Goal: Task Accomplishment & Management: Complete application form

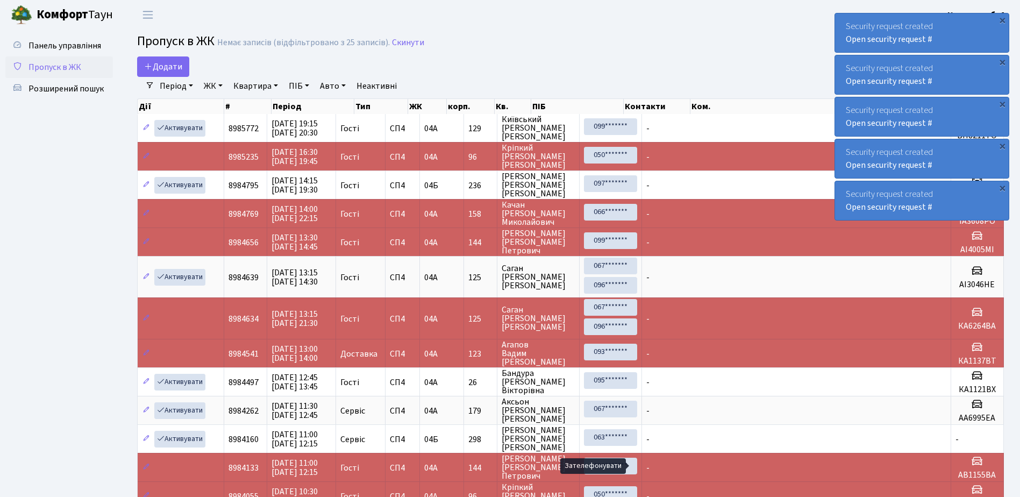
select select "25"
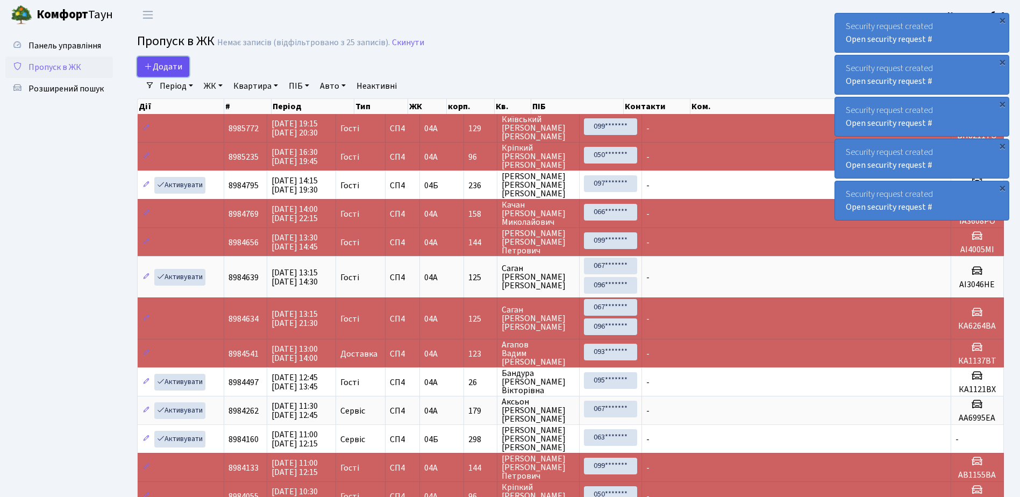
click at [162, 65] on span "Додати" at bounding box center [163, 67] width 38 height 12
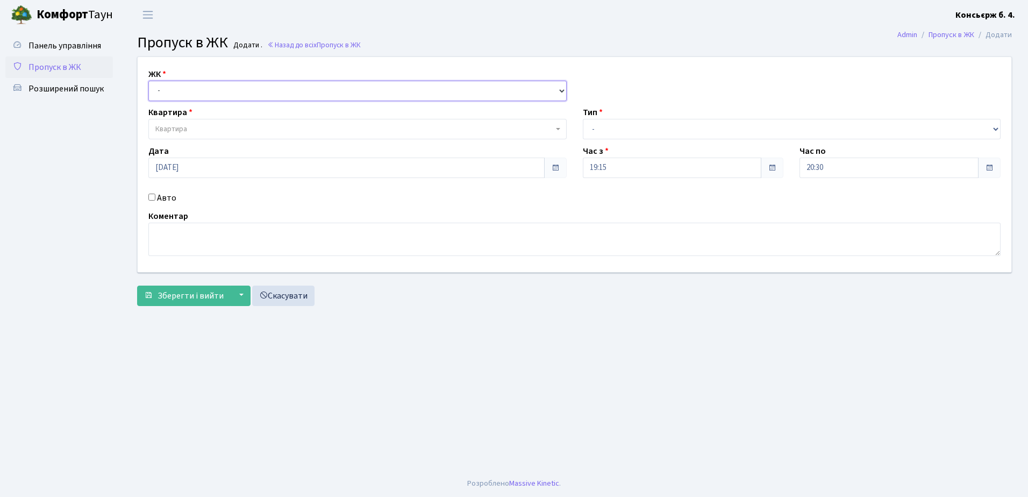
click at [217, 89] on select "- СП4, Столичне шосе, 5" at bounding box center [357, 91] width 418 height 20
select select "325"
click at [148, 81] on select "- СП4, Столичне шосе, 5" at bounding box center [357, 91] width 418 height 20
select select
click at [210, 125] on span "Квартира" at bounding box center [354, 129] width 398 height 11
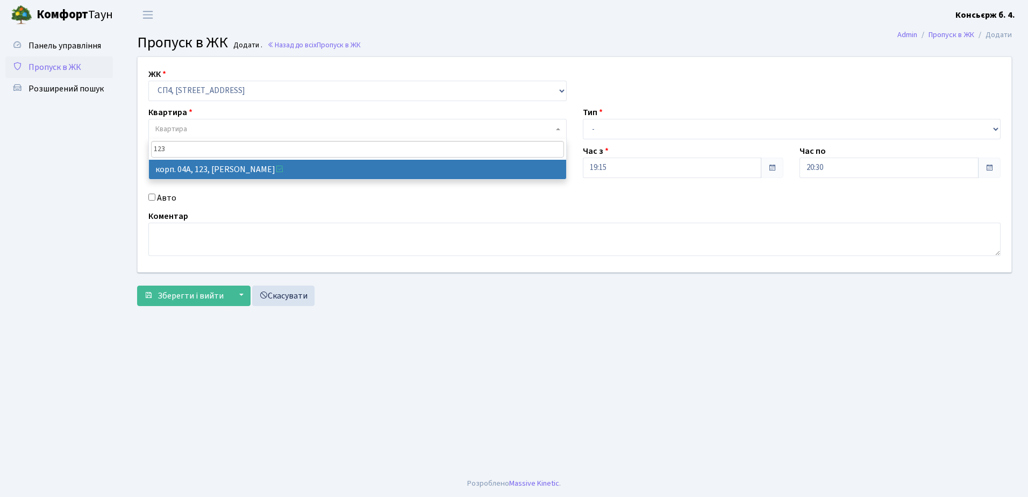
type input "123"
select select "21151"
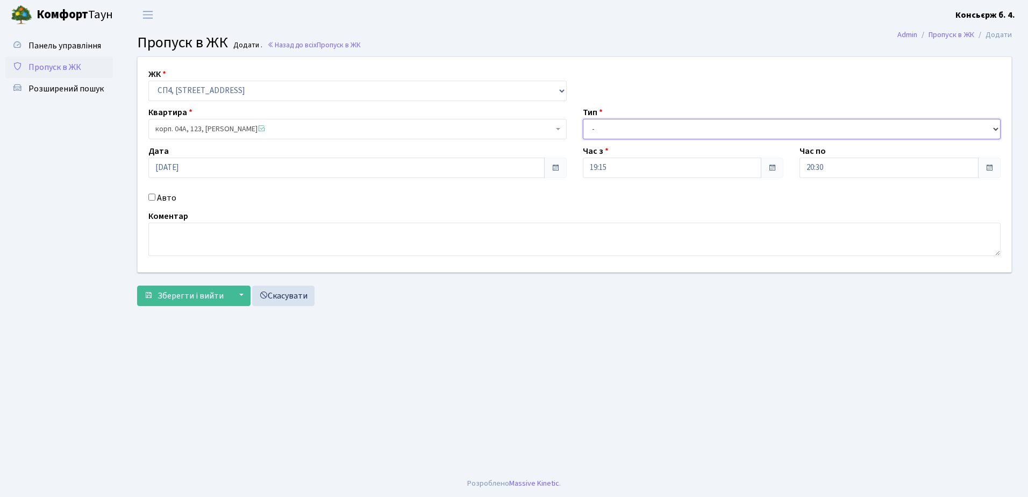
click at [635, 127] on select "- Доставка Таксі Гості Сервіс" at bounding box center [792, 129] width 418 height 20
select select "18"
click at [583, 119] on select "- Доставка Таксі Гості Сервіс" at bounding box center [792, 129] width 418 height 20
click at [239, 235] on textarea at bounding box center [574, 239] width 852 height 33
type textarea "Безп'ятін . Діденко ."
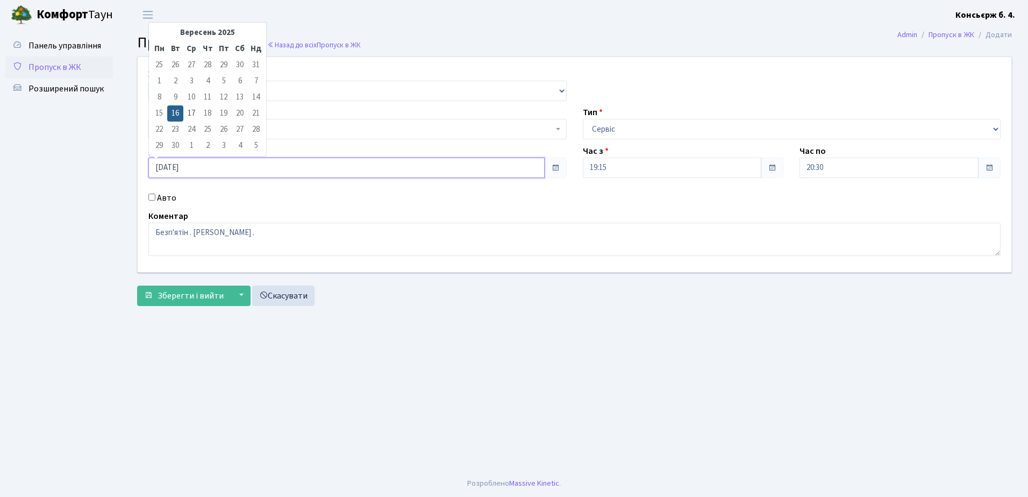
click at [202, 166] on input "16.09.2025" at bounding box center [346, 167] width 396 height 20
click at [191, 112] on td "17" at bounding box center [191, 113] width 16 height 16
type input "17.09.2025"
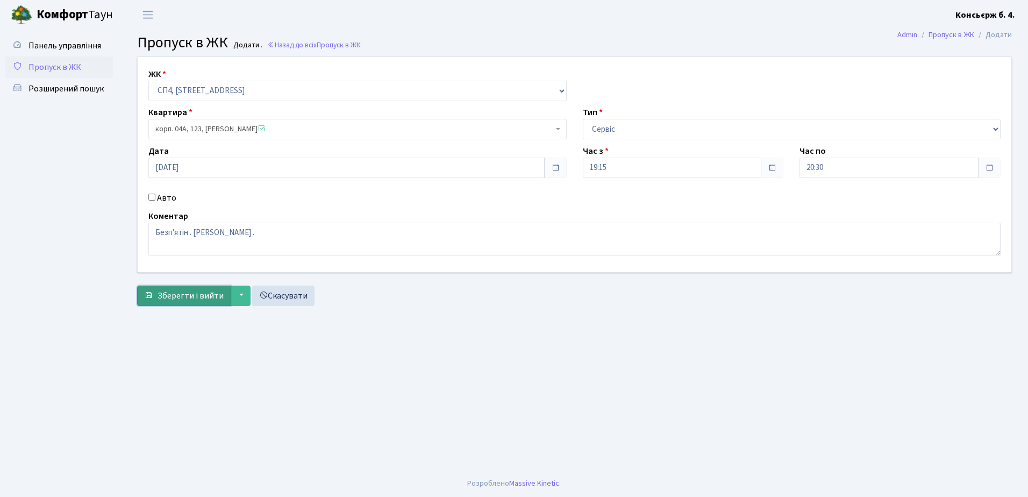
click at [180, 294] on span "Зберегти і вийти" at bounding box center [190, 296] width 66 height 12
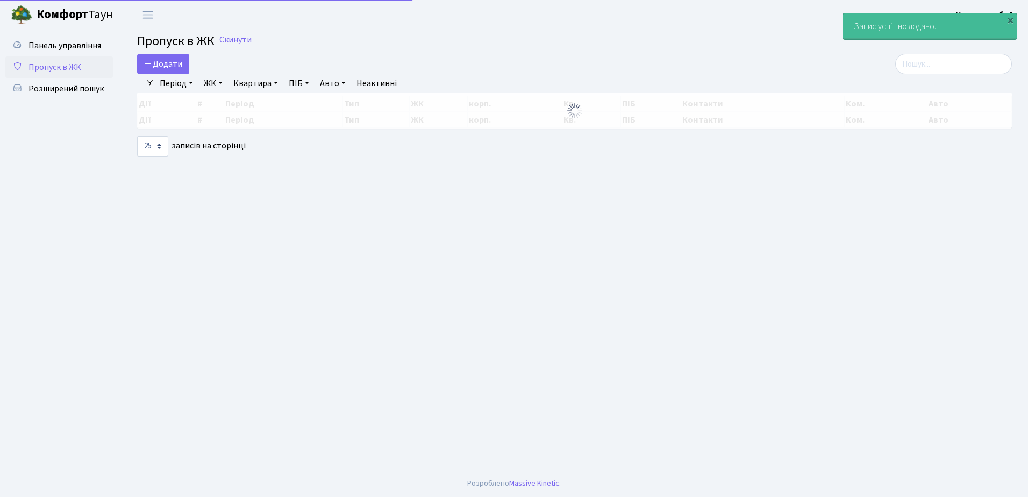
select select "25"
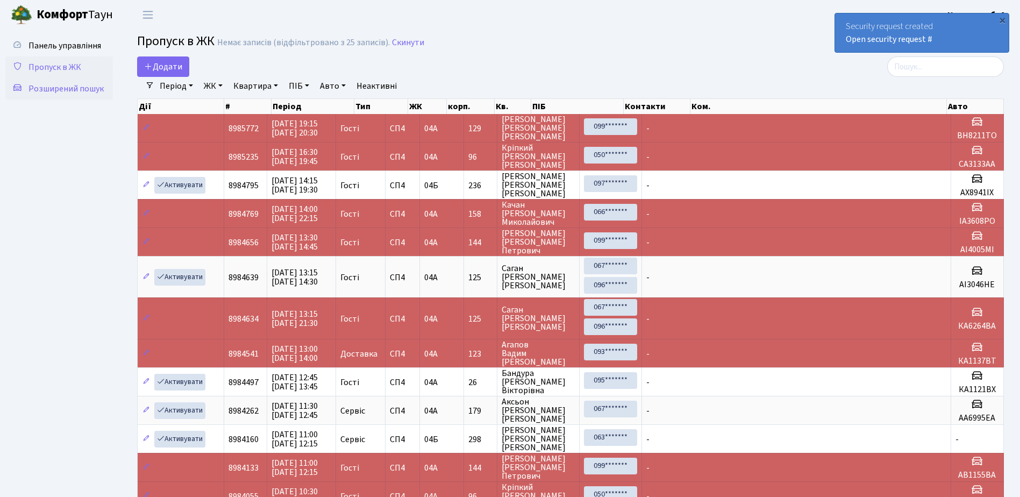
click at [62, 90] on span "Розширений пошук" at bounding box center [65, 89] width 75 height 12
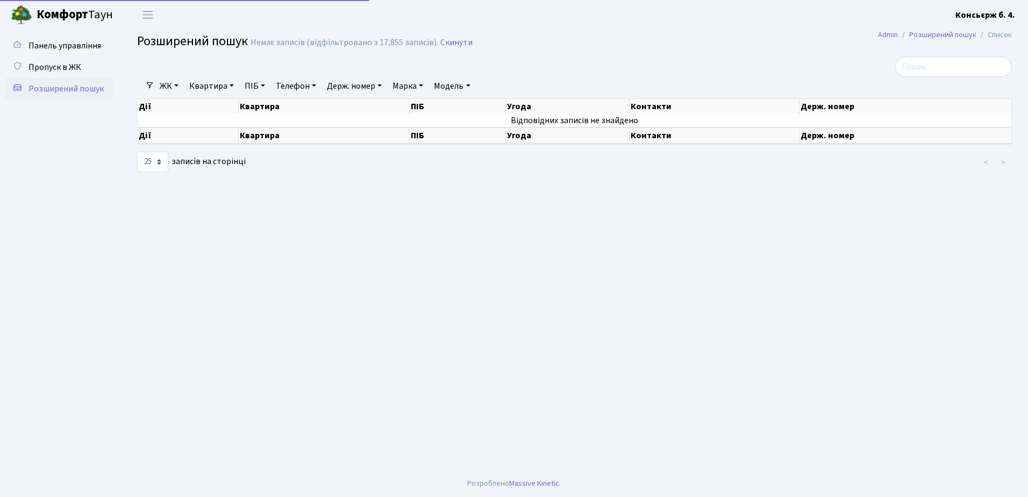
select select "25"
click at [938, 66] on input "search" at bounding box center [953, 66] width 117 height 20
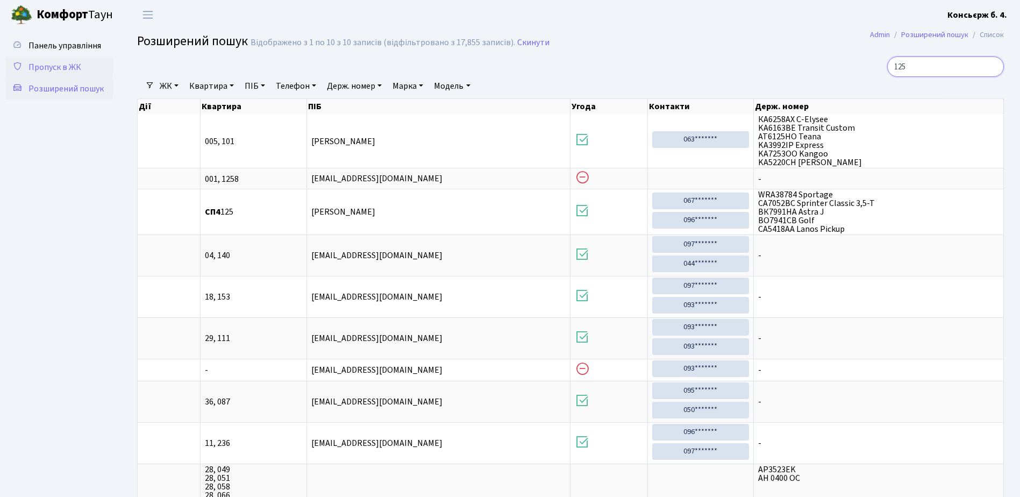
type input "125"
click at [63, 67] on span "Пропуск в ЖК" at bounding box center [54, 67] width 53 height 12
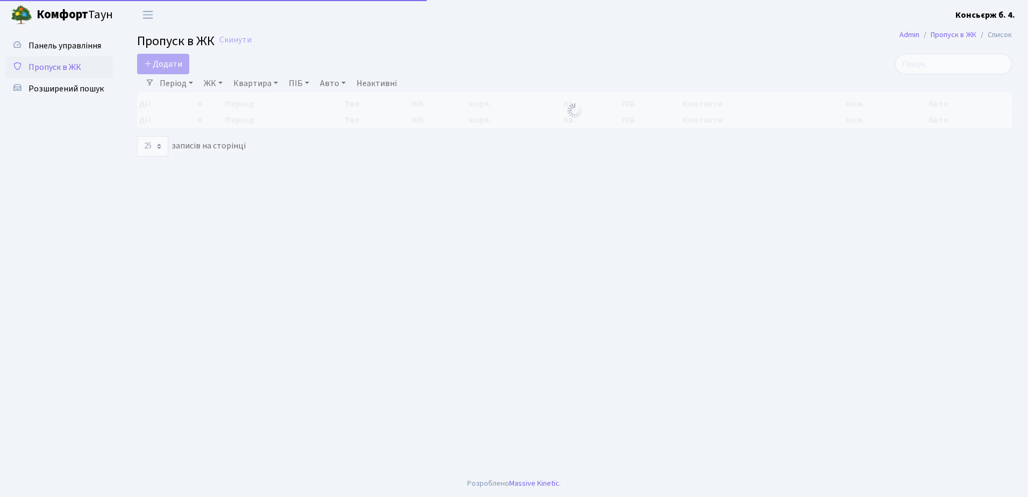
select select "25"
